Goal: Use online tool/utility: Utilize a website feature to perform a specific function

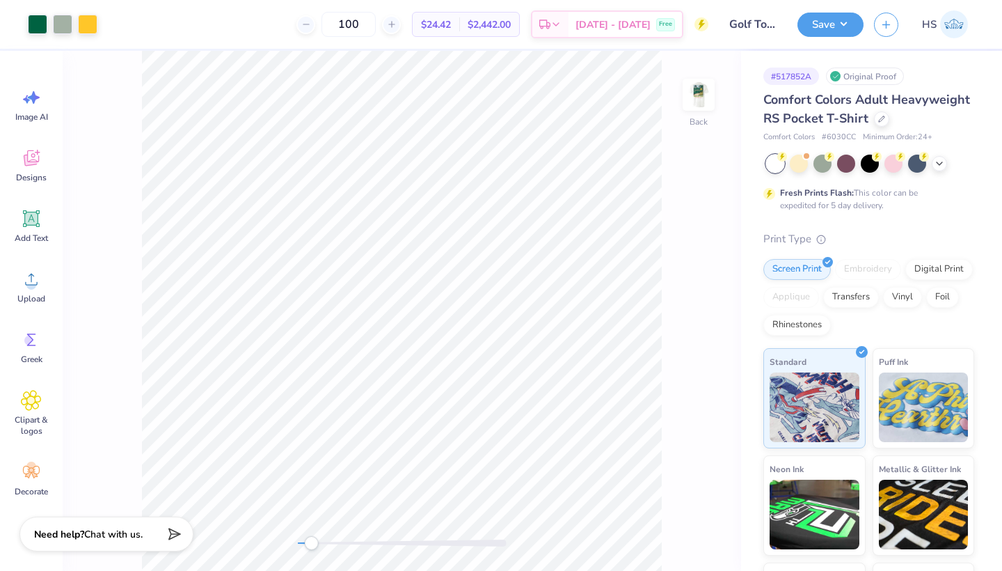
drag, startPoint x: 297, startPoint y: 541, endPoint x: 311, endPoint y: 541, distance: 13.9
click at [311, 541] on div "Accessibility label" at bounding box center [311, 543] width 14 height 14
drag, startPoint x: 309, startPoint y: 541, endPoint x: 355, endPoint y: 541, distance: 45.9
click at [355, 541] on div "Accessibility label" at bounding box center [349, 543] width 14 height 14
click at [701, 93] on img at bounding box center [699, 95] width 56 height 56
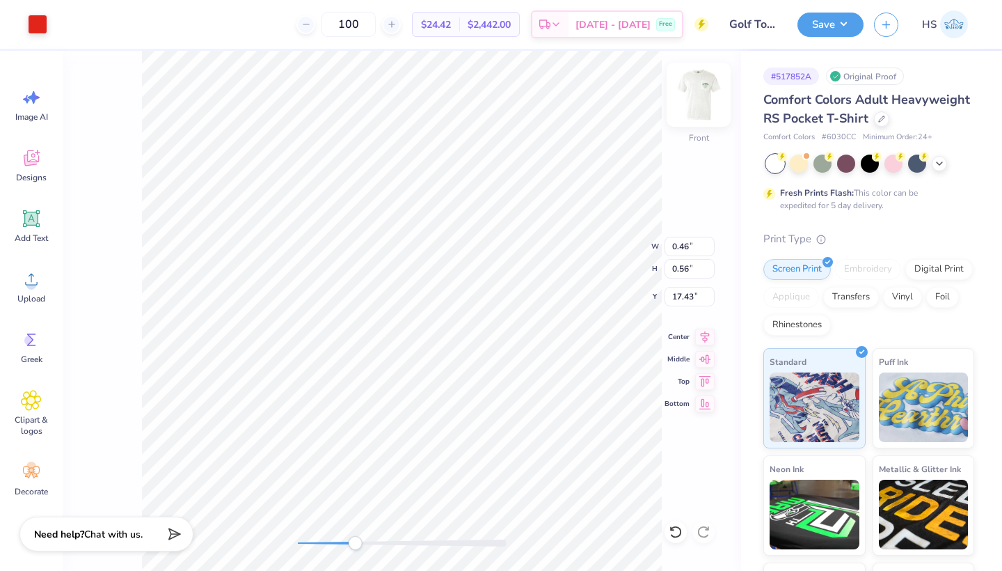
type input "0.46"
type input "0.56"
type input "17.43"
drag, startPoint x: 356, startPoint y: 542, endPoint x: 337, endPoint y: 541, distance: 18.8
click at [337, 541] on div "Accessibility label" at bounding box center [340, 543] width 14 height 14
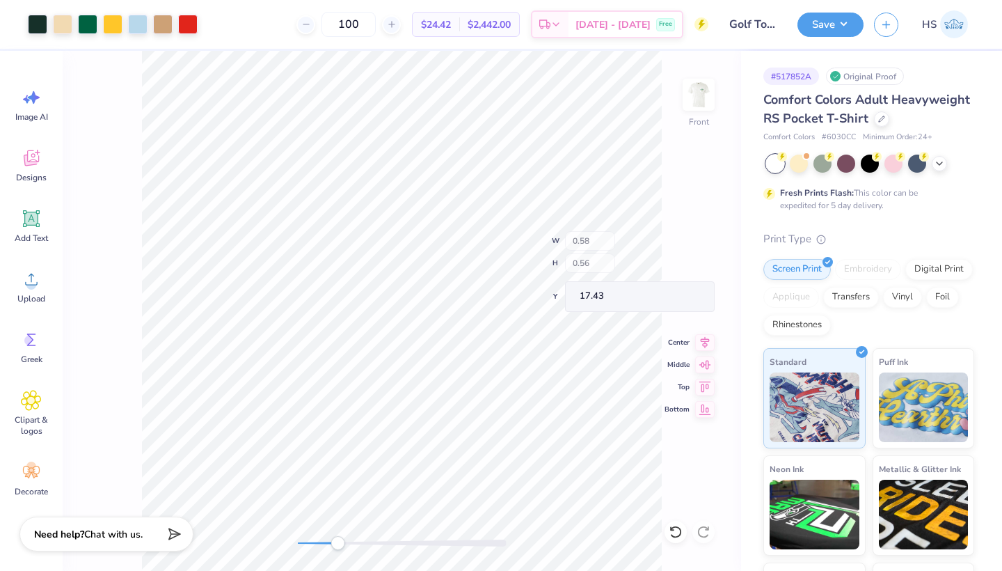
type input "0.46"
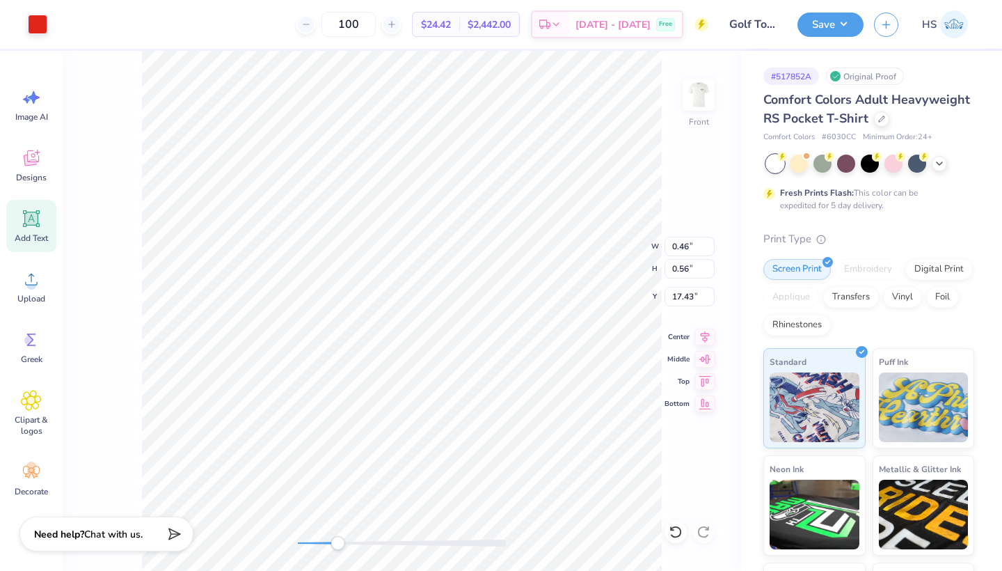
click at [29, 216] on icon at bounding box center [31, 218] width 13 height 13
type input "6.03"
type input "1.75"
type input "13.38"
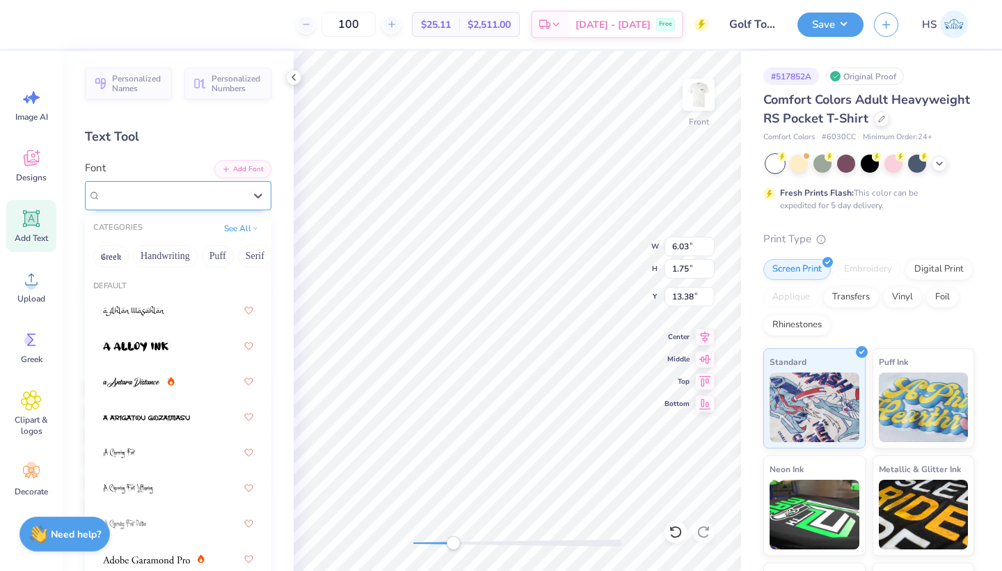
click at [189, 207] on div "Super Dream" at bounding box center [178, 195] width 186 height 29
click at [215, 254] on button "Serif" at bounding box center [213, 256] width 34 height 22
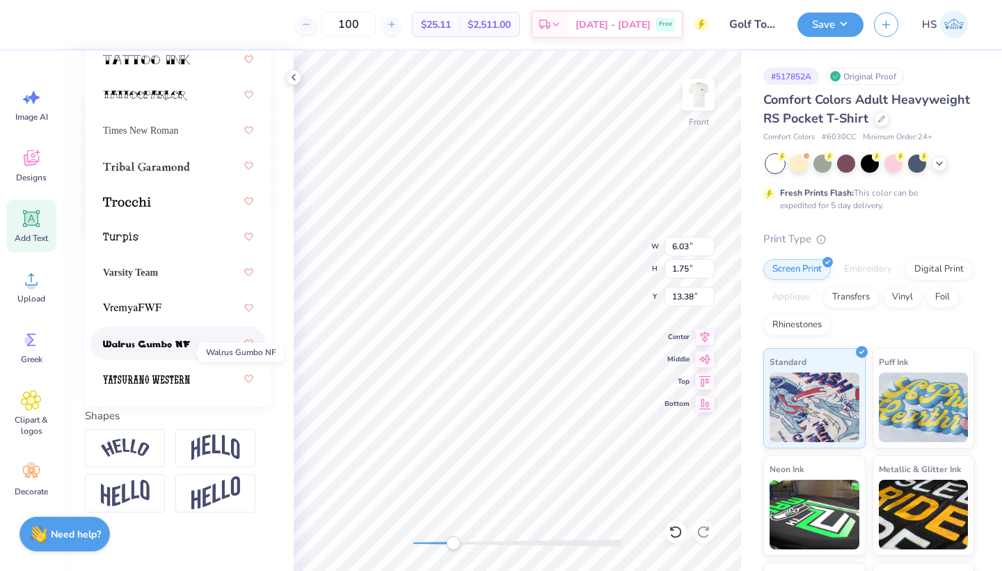
scroll to position [2408, 0]
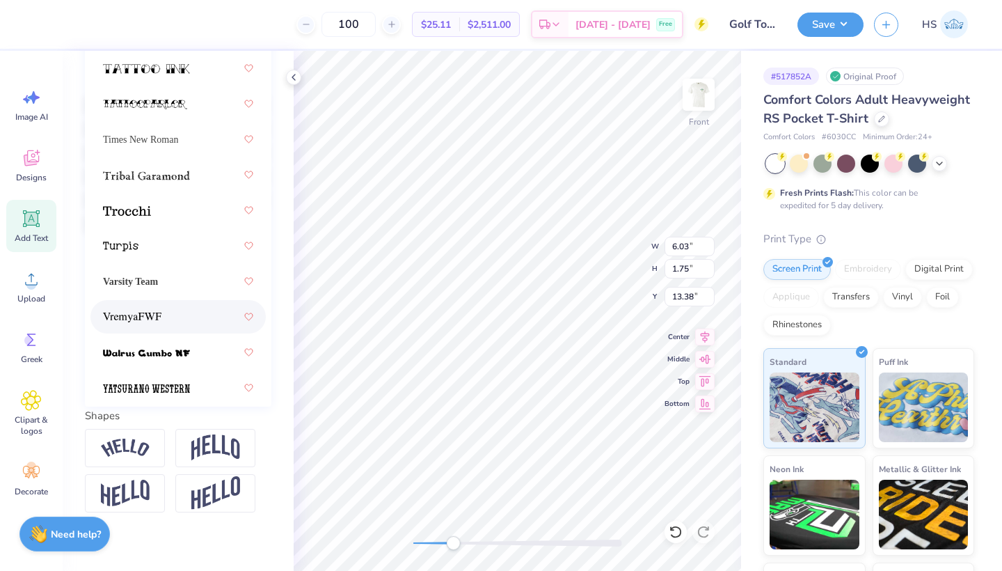
click at [168, 319] on div at bounding box center [178, 316] width 150 height 25
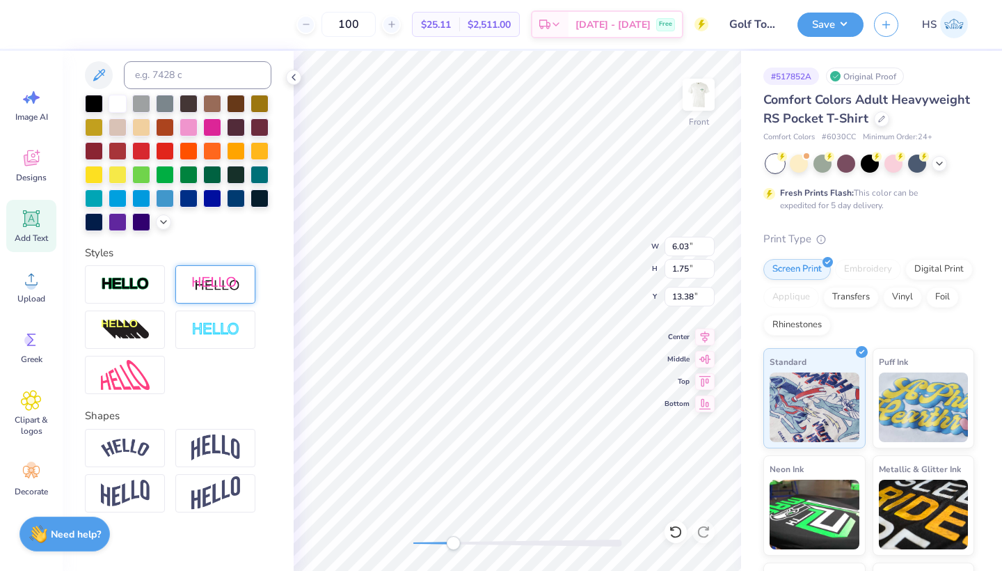
type textarea "C"
type textarea "C A S T L E"
drag, startPoint x: 456, startPoint y: 545, endPoint x: 413, endPoint y: 544, distance: 43.9
click at [413, 543] on div "Accessibility label" at bounding box center [420, 543] width 14 height 14
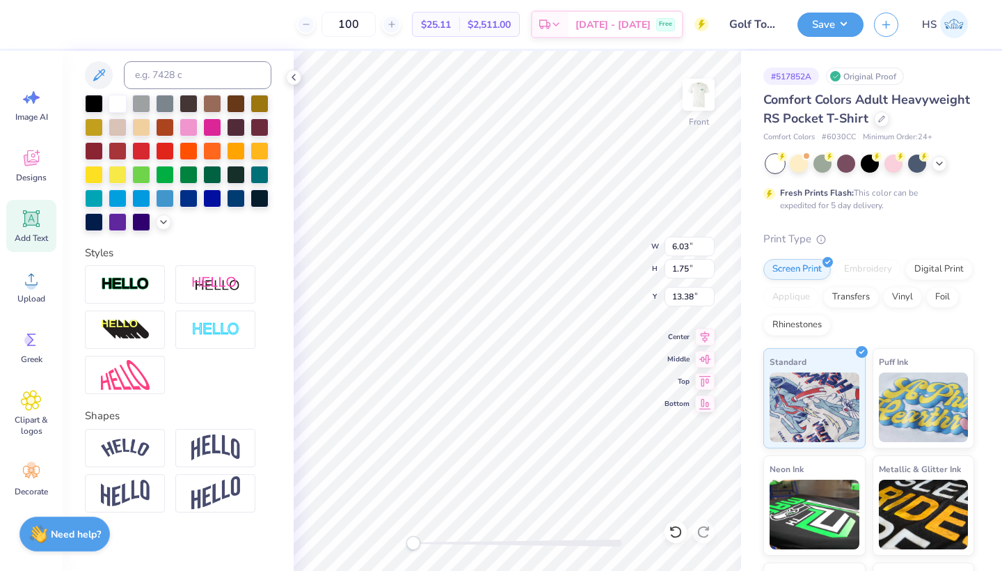
scroll to position [0, 1]
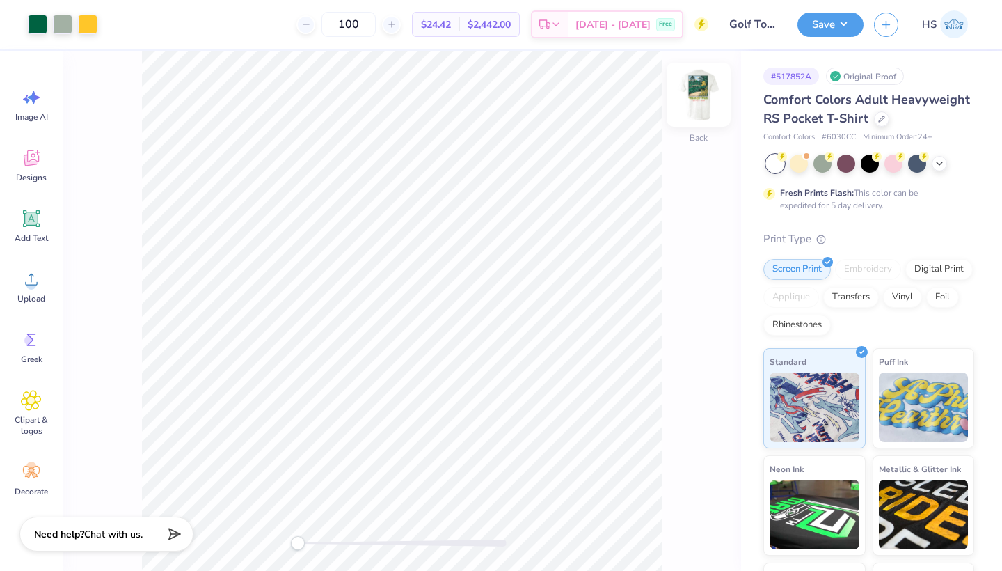
click at [701, 93] on img at bounding box center [699, 95] width 56 height 56
drag, startPoint x: 302, startPoint y: 541, endPoint x: 334, endPoint y: 541, distance: 32.0
click at [334, 541] on div at bounding box center [402, 542] width 209 height 7
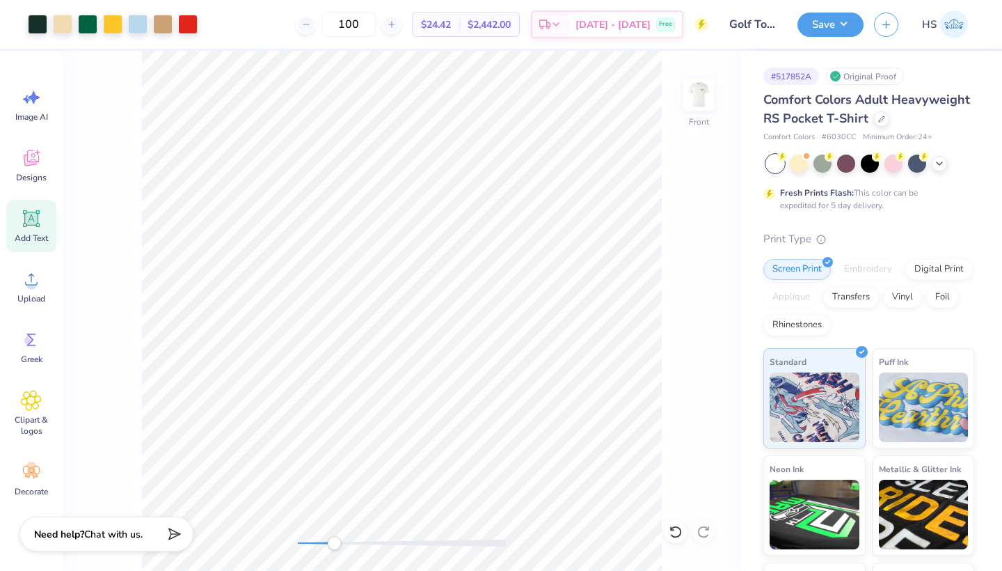
click at [34, 216] on icon at bounding box center [31, 218] width 13 height 13
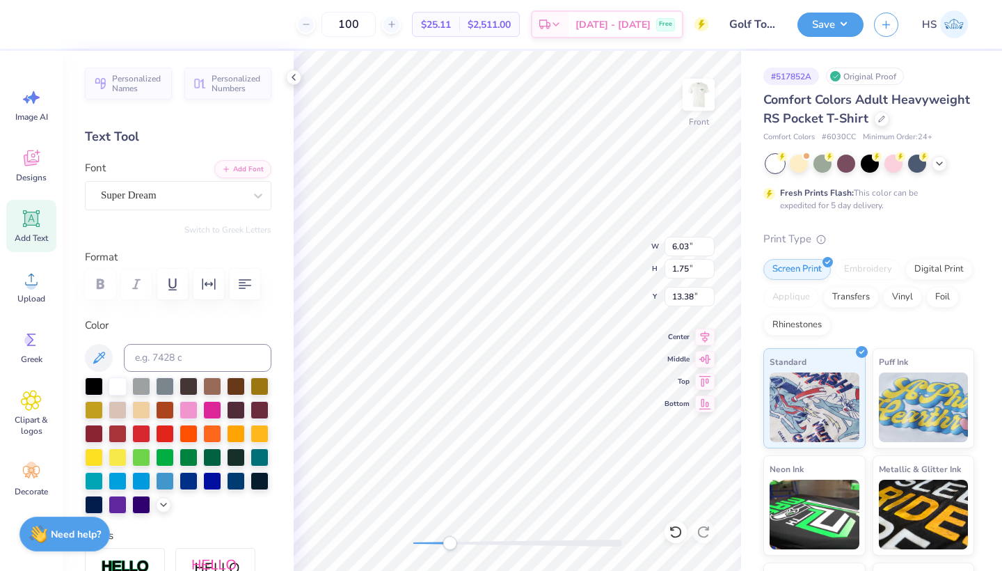
scroll to position [0, 3]
type textarea "C A S T L E BA"
drag, startPoint x: 451, startPoint y: 543, endPoint x: 435, endPoint y: 543, distance: 16.0
click at [435, 543] on div "Accessibility label" at bounding box center [436, 543] width 14 height 14
drag, startPoint x: 436, startPoint y: 545, endPoint x: 422, endPoint y: 544, distance: 13.3
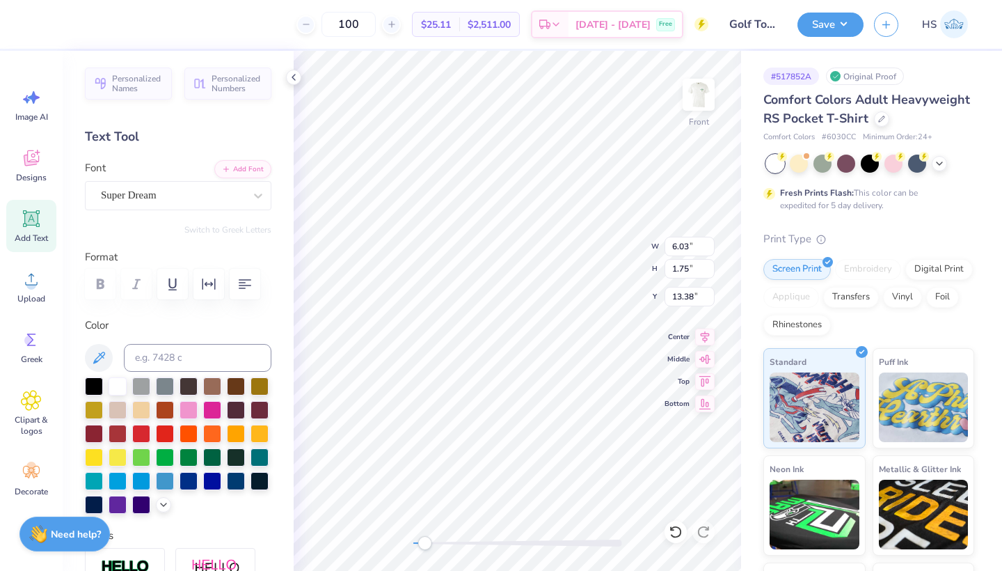
click at [422, 544] on div "Accessibility label" at bounding box center [424, 543] width 14 height 14
type input "9.95"
type input "1.10"
type input "19.86"
click at [146, 431] on div at bounding box center [141, 432] width 18 height 18
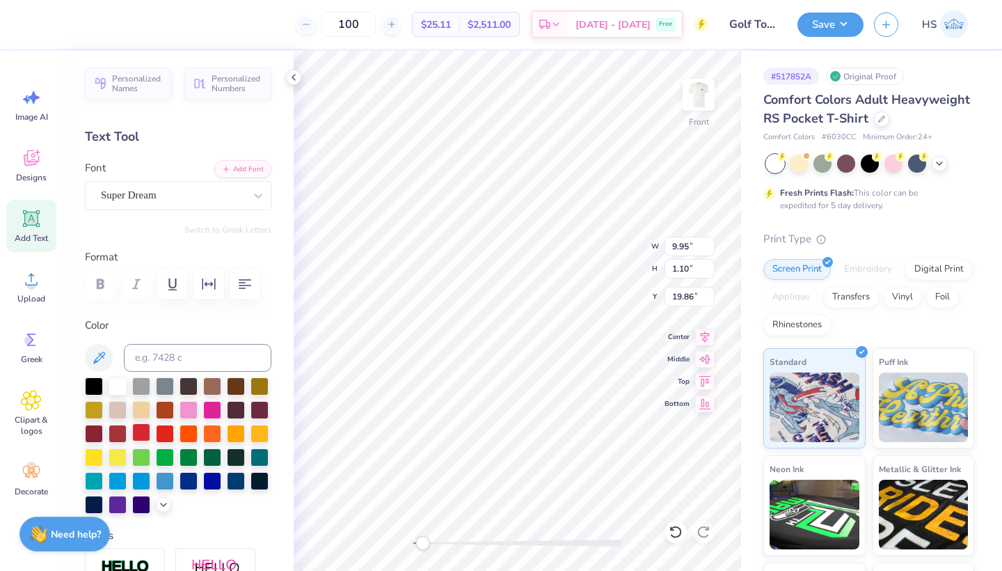
scroll to position [0, 4]
type textarea "C A S T L E B A Y"
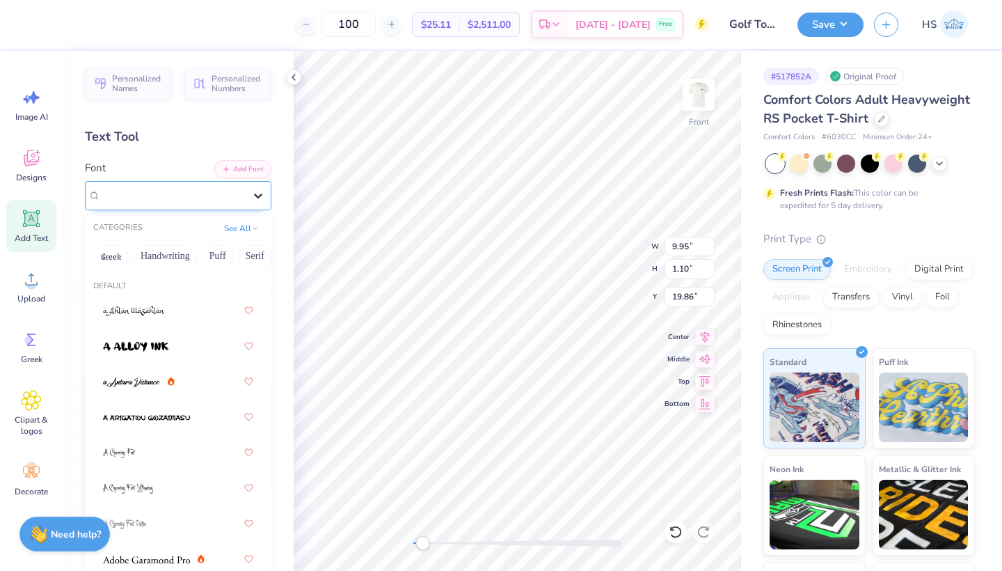
click at [253, 192] on icon at bounding box center [258, 196] width 14 height 14
click at [249, 253] on button "Serif" at bounding box center [255, 256] width 34 height 22
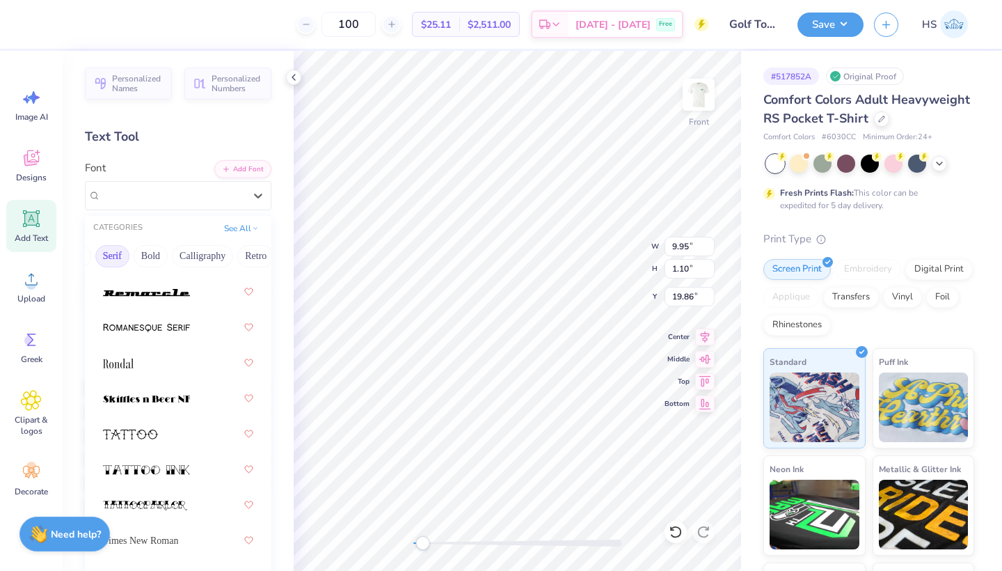
scroll to position [2322, 0]
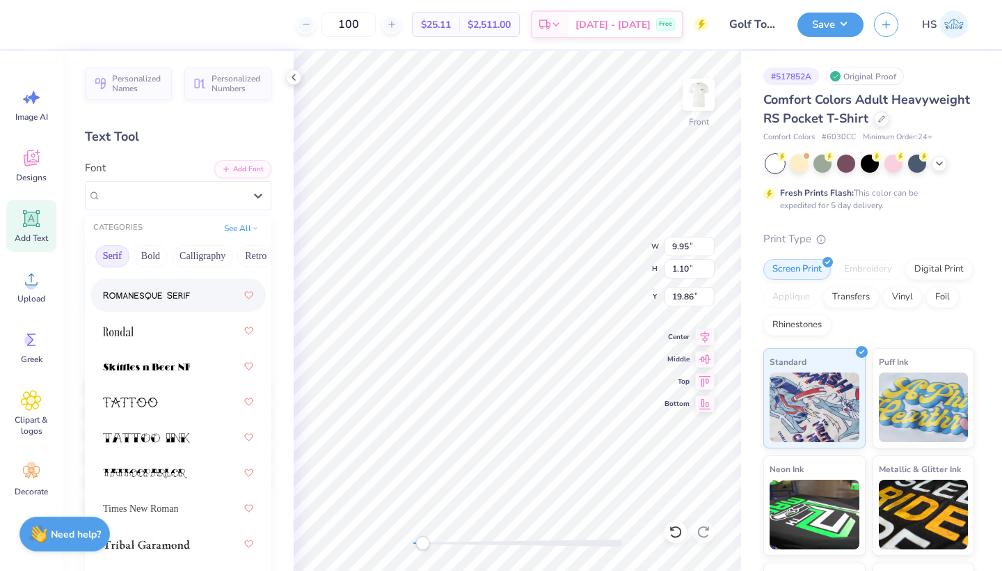
click at [169, 301] on img at bounding box center [146, 296] width 87 height 10
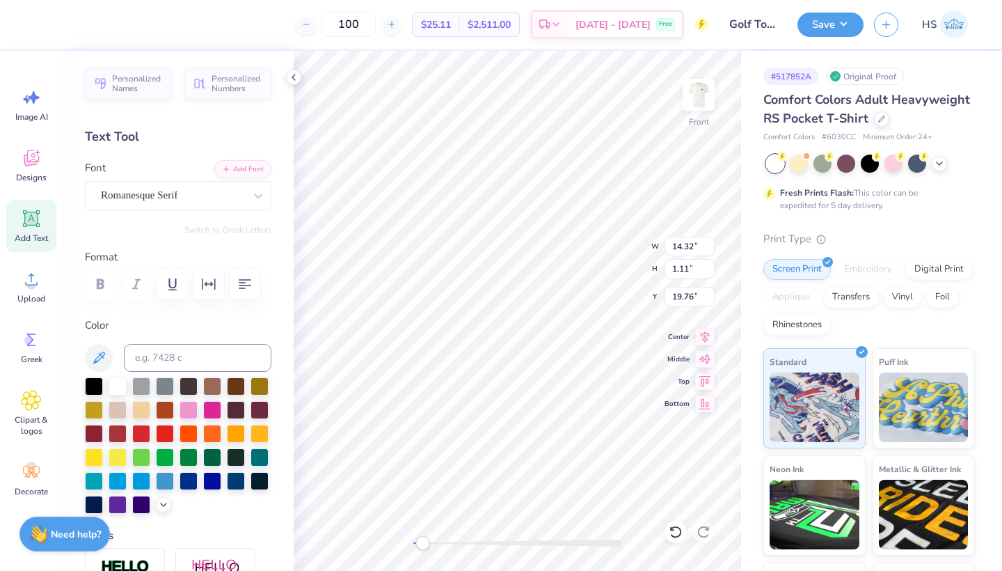
type input "11.24"
type input "0.87"
type input "20.00"
type input "8.55"
type input "0.66"
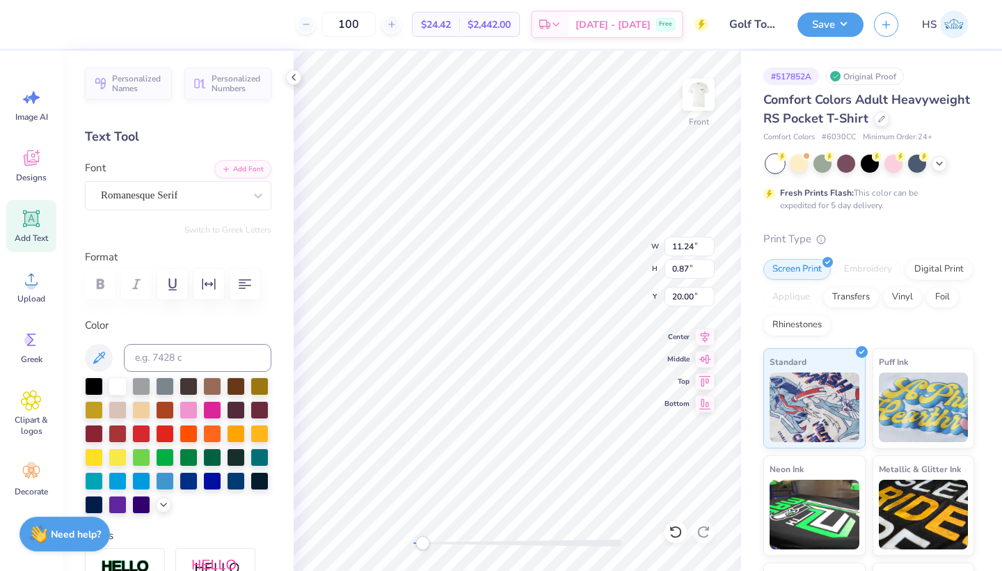
type input "17.16"
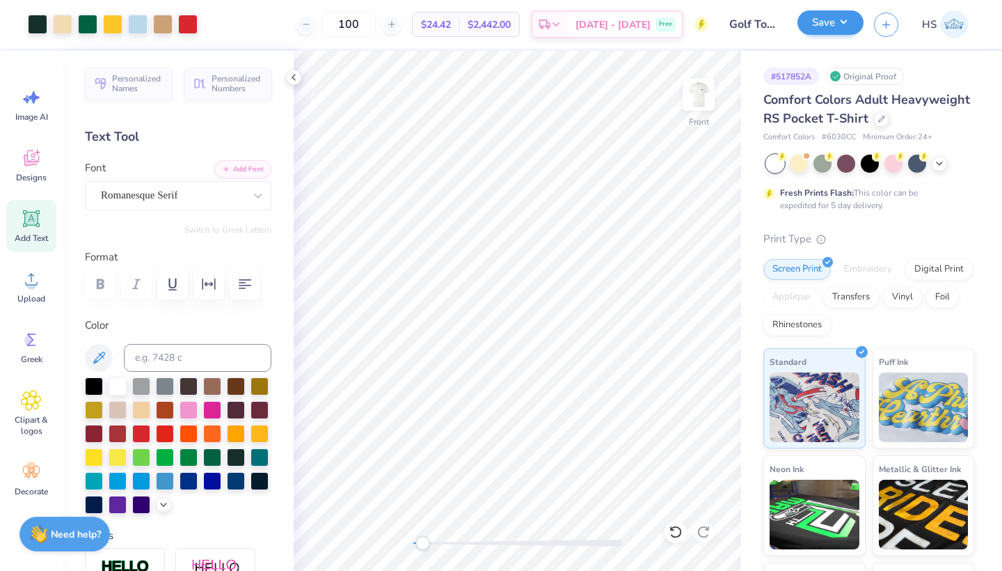
click at [828, 18] on button "Save" at bounding box center [830, 22] width 66 height 24
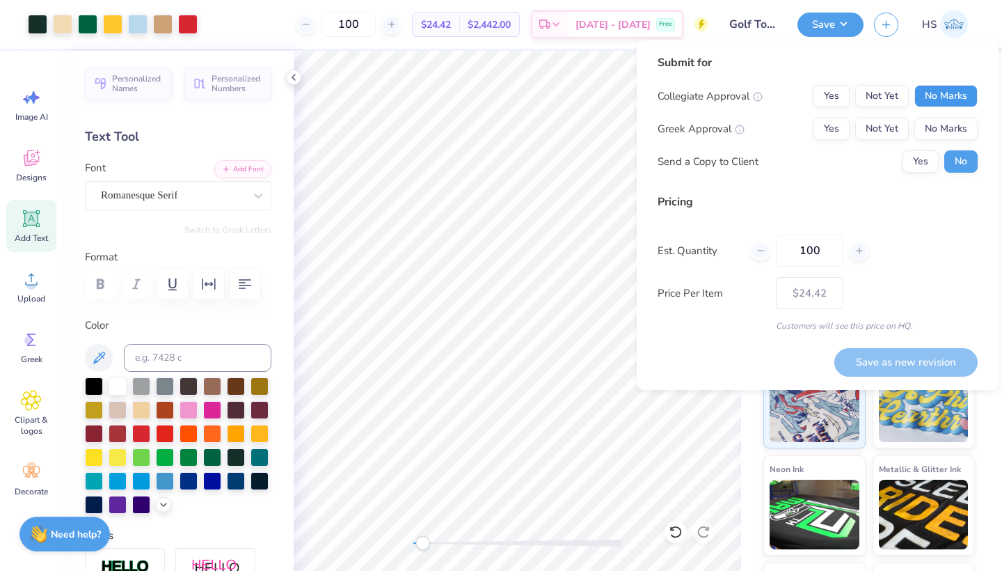
click at [950, 93] on button "No Marks" at bounding box center [945, 96] width 63 height 22
click at [884, 131] on button "Not Yet" at bounding box center [882, 129] width 54 height 22
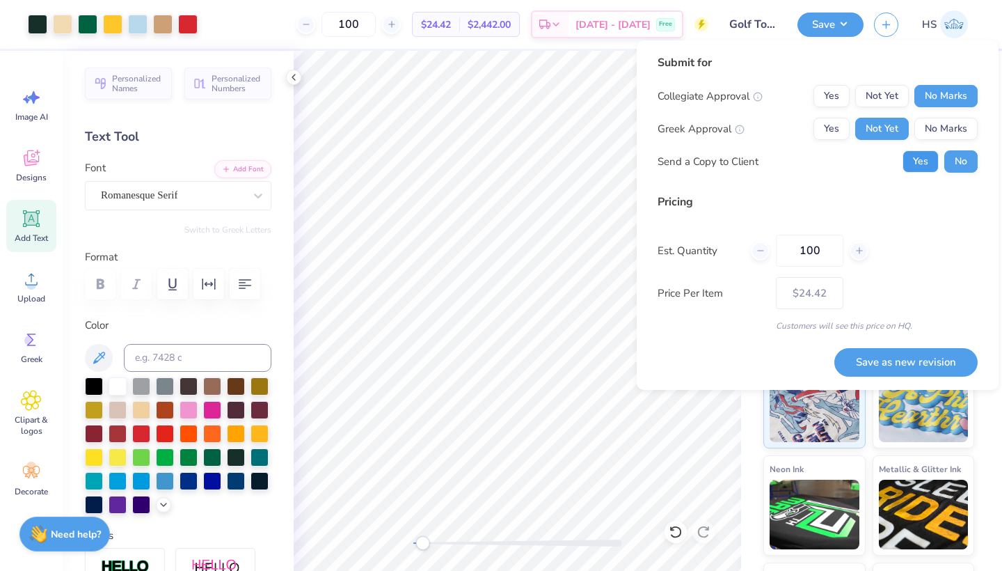
click at [923, 158] on button "Yes" at bounding box center [920, 161] width 36 height 22
click at [890, 356] on button "Save as new revision" at bounding box center [905, 362] width 143 height 29
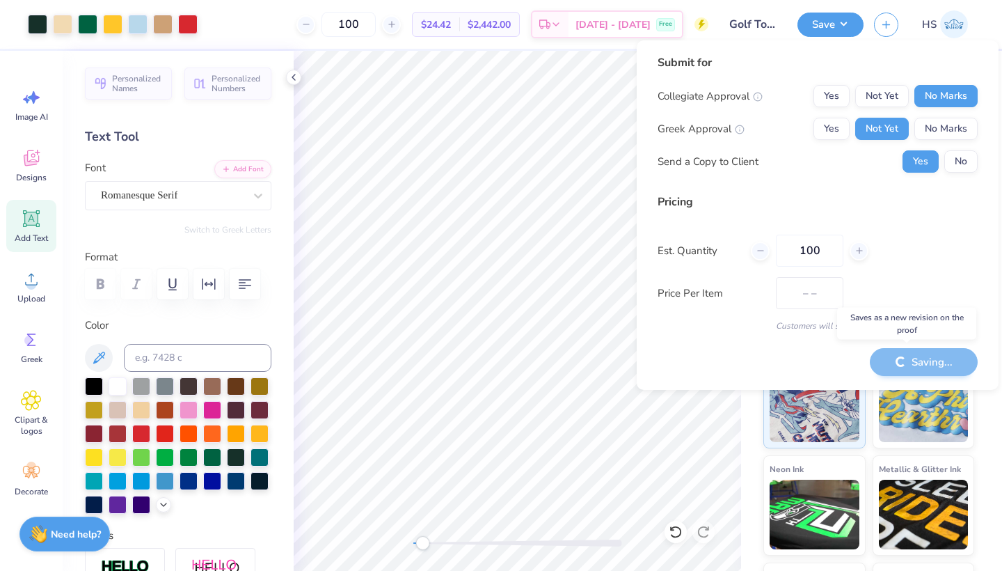
type input "$24.42"
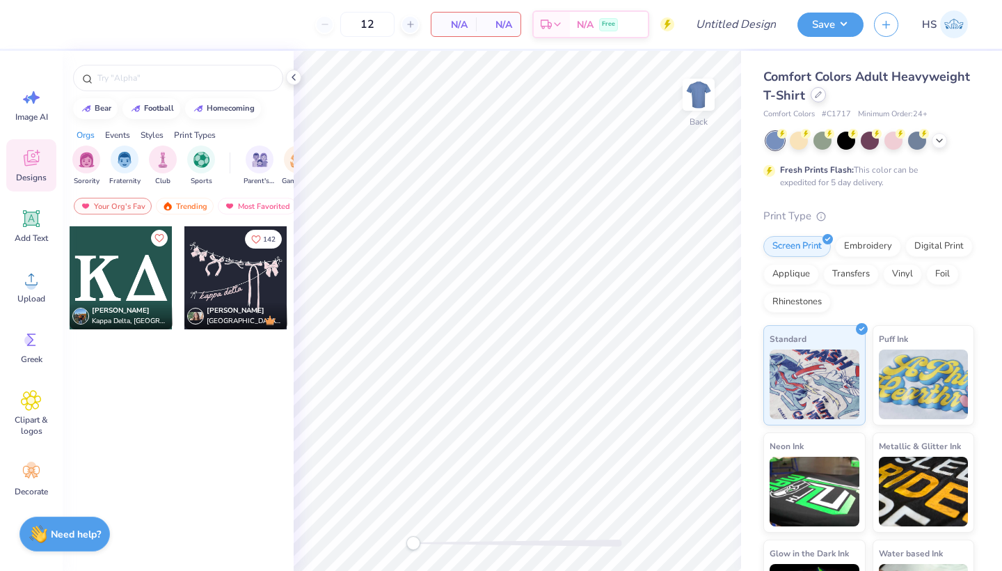
click at [821, 95] on div at bounding box center [818, 94] width 15 height 15
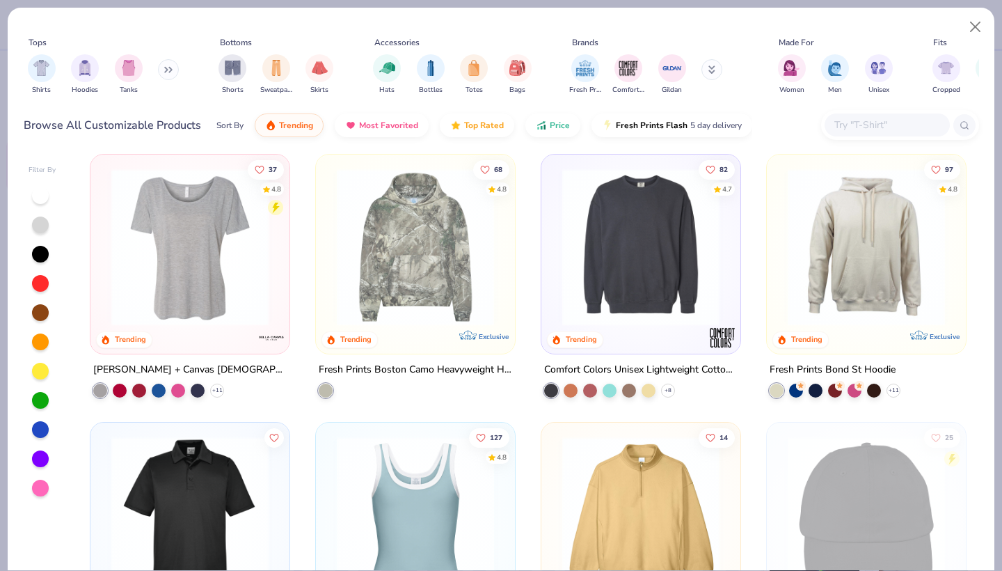
scroll to position [2149, 0]
click at [166, 289] on img at bounding box center [189, 246] width 171 height 157
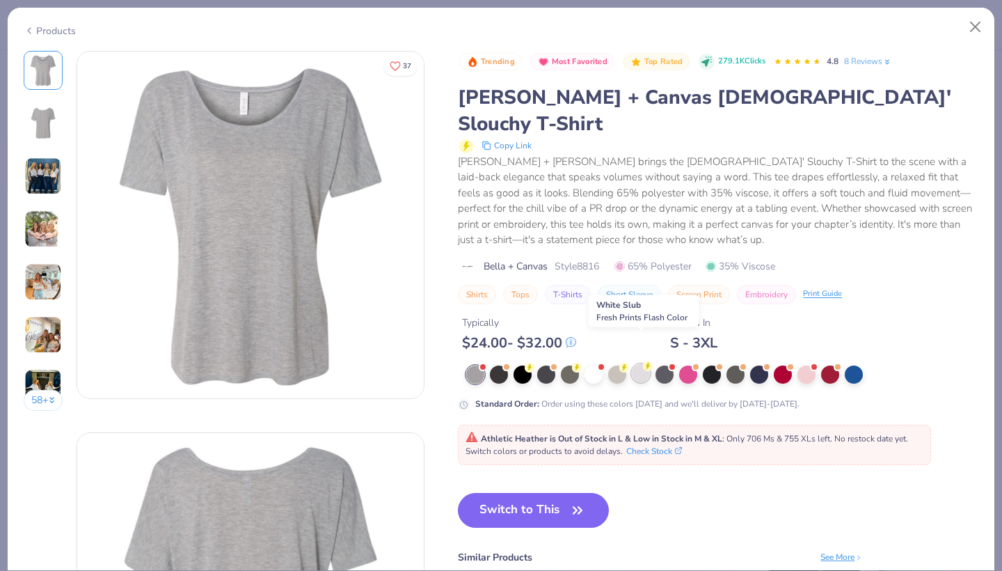
click at [644, 364] on div at bounding box center [641, 373] width 18 height 18
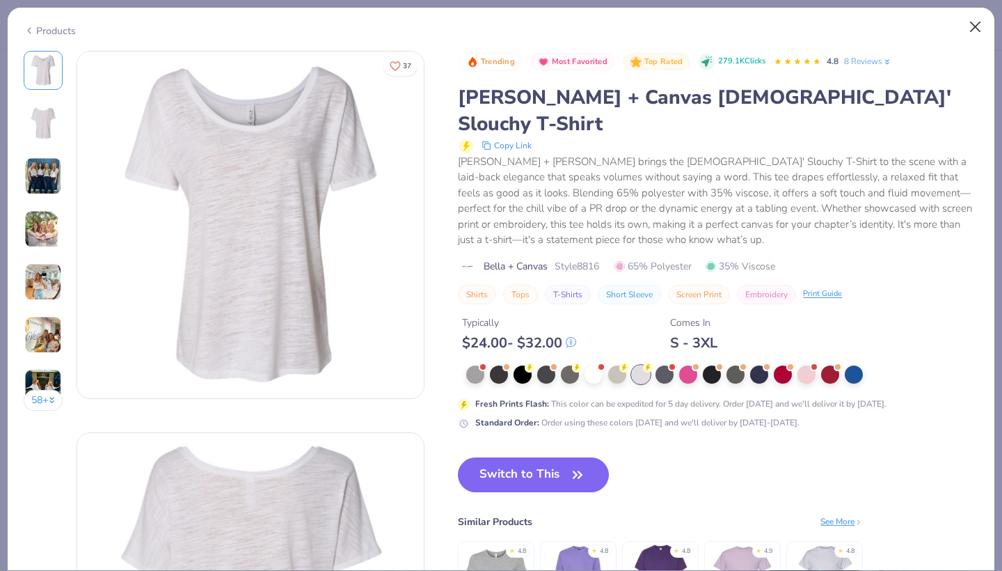
click at [977, 27] on button "Close" at bounding box center [975, 27] width 26 height 26
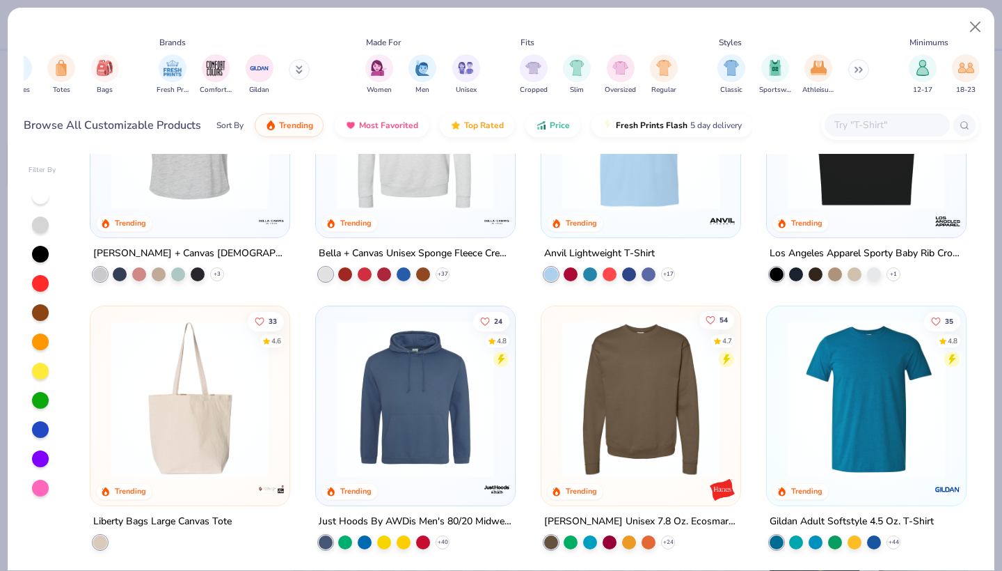
scroll to position [4125, 0]
